Goal: Task Accomplishment & Management: Manage account settings

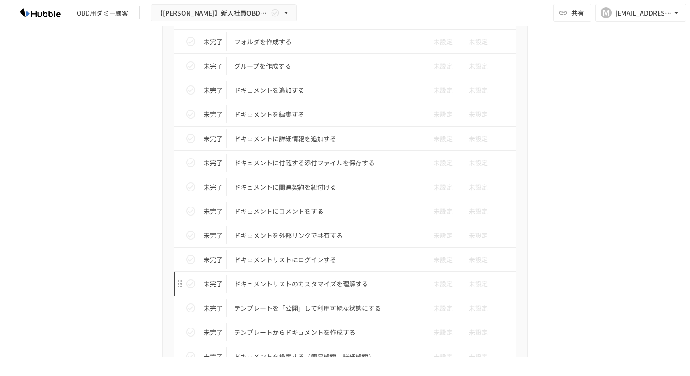
scroll to position [262, 0]
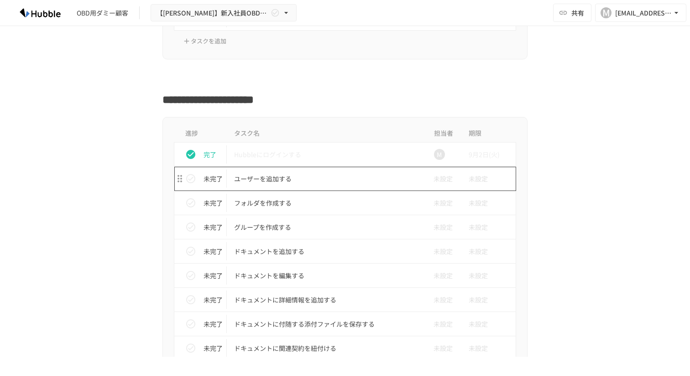
click at [275, 178] on p "ユーザーを追加する" at bounding box center [326, 178] width 184 height 11
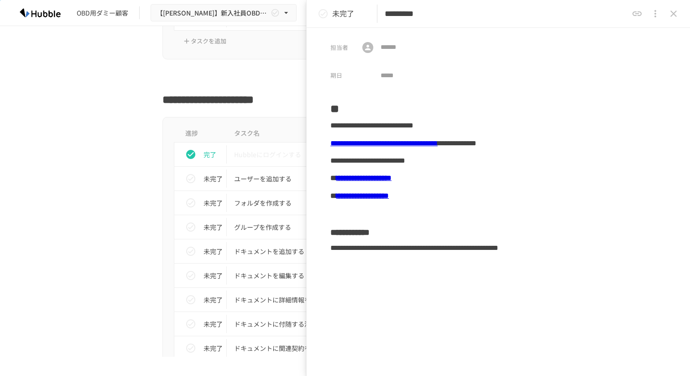
click at [392, 175] on link "**********" at bounding box center [363, 177] width 55 height 7
click at [388, 181] on link "**********" at bounding box center [363, 177] width 55 height 7
